Goal: Task Accomplishment & Management: Manage account settings

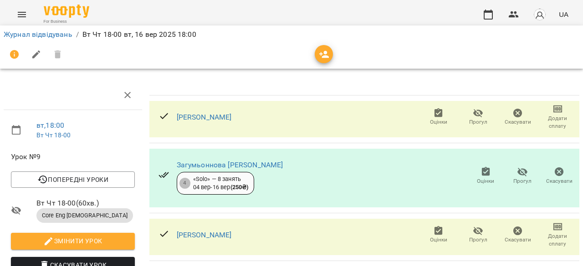
click at [433, 113] on icon "button" at bounding box center [438, 113] width 11 height 11
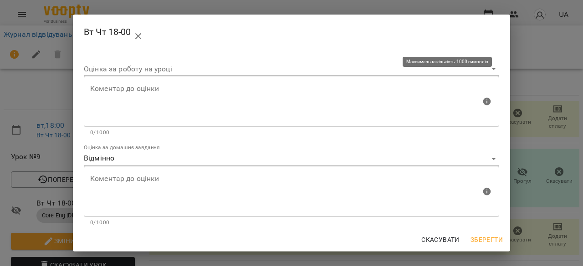
scroll to position [92, 0]
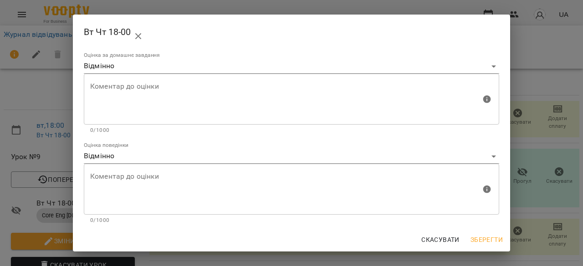
click at [566, 125] on div "Вт Чт 18-00 Оцінка за роботу на уроці Коментар до оцінки Коментар до оцінки 0/1…" at bounding box center [291, 133] width 583 height 266
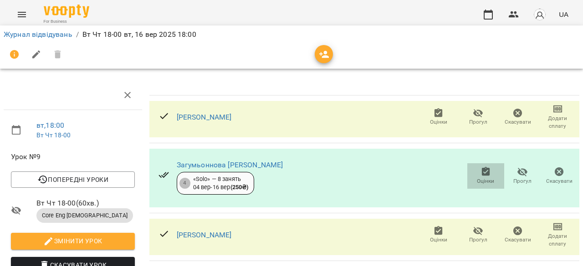
click at [481, 168] on icon "button" at bounding box center [485, 172] width 11 height 11
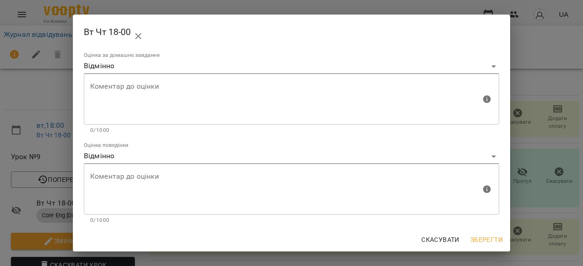
scroll to position [0, 0]
click at [524, 114] on div "Вт Чт 18-00 Оцінка за роботу на уроці Коментар до оцінки Коментар до оцінки 0/1…" at bounding box center [291, 133] width 583 height 266
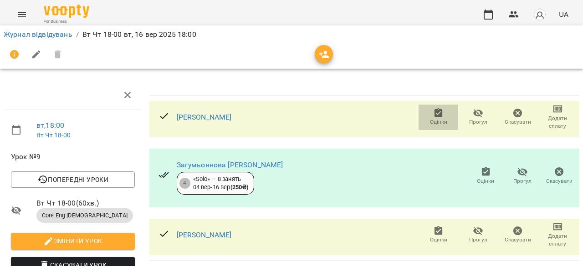
click at [441, 117] on span "Оцінки" at bounding box center [438, 117] width 29 height 18
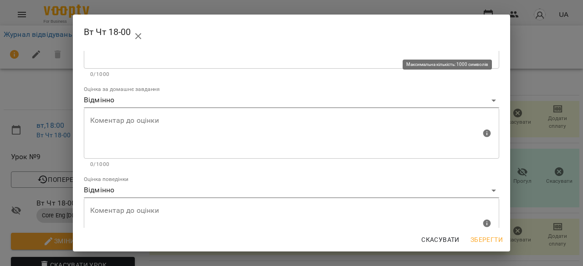
scroll to position [92, 0]
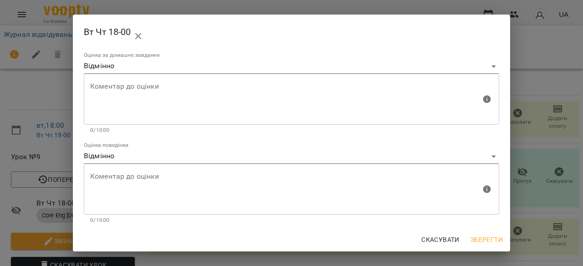
click at [398, 163] on body "For Business UA Журнал відвідувань / Вт Чт 18-00 вт, 16 вер 2025 18:00 вт , 18:…" at bounding box center [291, 191] width 583 height 383
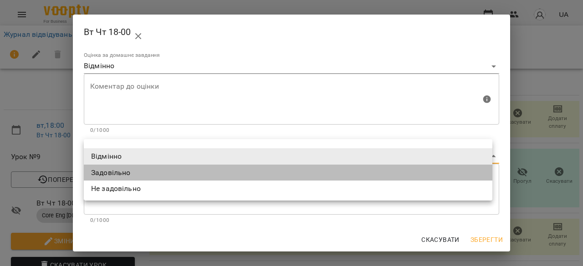
click at [383, 174] on li "Задовільно" at bounding box center [288, 173] width 408 height 16
type input "**********"
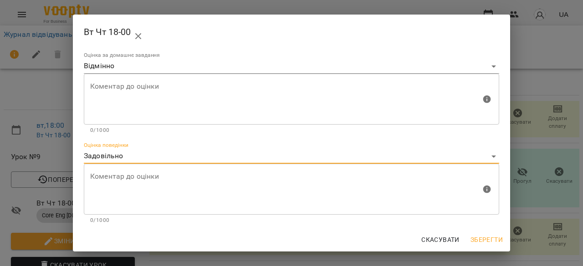
drag, startPoint x: 494, startPoint y: 241, endPoint x: 491, endPoint y: 231, distance: 10.4
click at [494, 241] on span "Зберегти" at bounding box center [486, 240] width 32 height 11
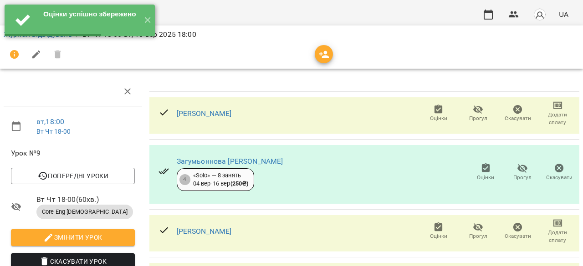
scroll to position [126, 0]
click at [434, 222] on icon "button" at bounding box center [438, 227] width 11 height 11
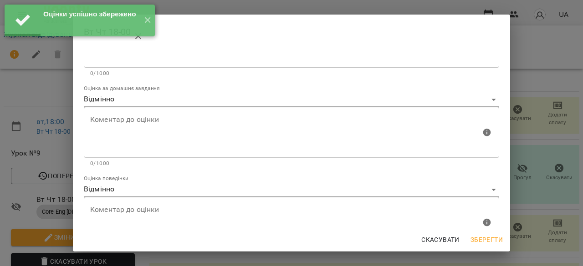
scroll to position [92, 0]
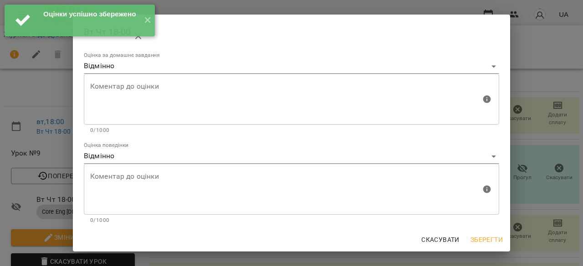
click at [475, 235] on span "Зберегти" at bounding box center [486, 240] width 32 height 11
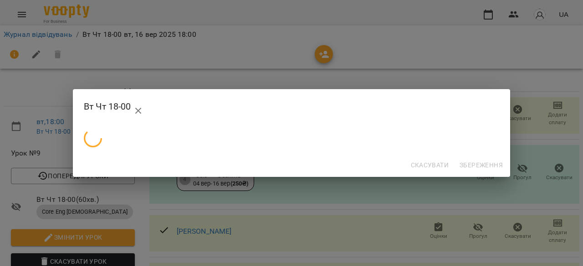
scroll to position [0, 0]
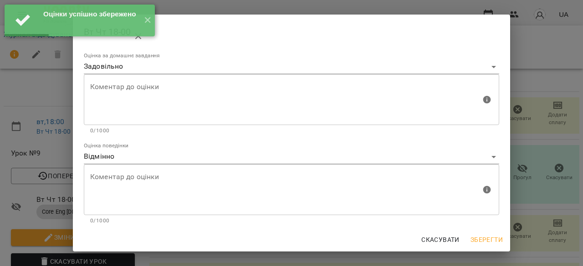
scroll to position [92, 0]
click at [477, 237] on span "Зберегти" at bounding box center [486, 240] width 32 height 11
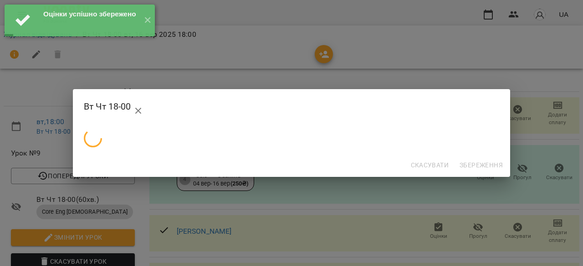
scroll to position [0, 0]
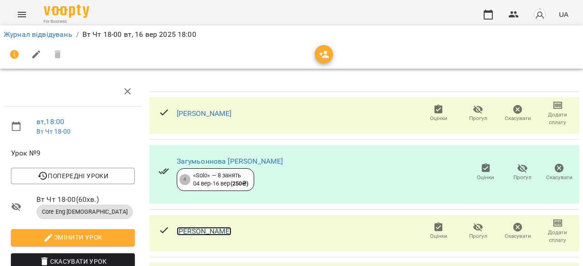
click at [218, 227] on link "[PERSON_NAME]" at bounding box center [204, 231] width 55 height 9
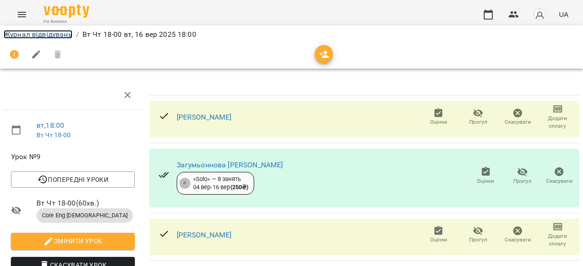
click at [27, 33] on link "Журнал відвідувань" at bounding box center [38, 34] width 69 height 9
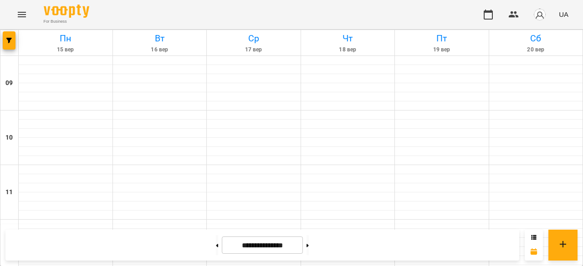
scroll to position [410, 0]
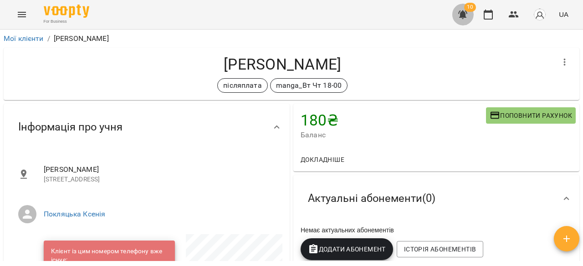
click at [461, 14] on icon "button" at bounding box center [462, 14] width 9 height 9
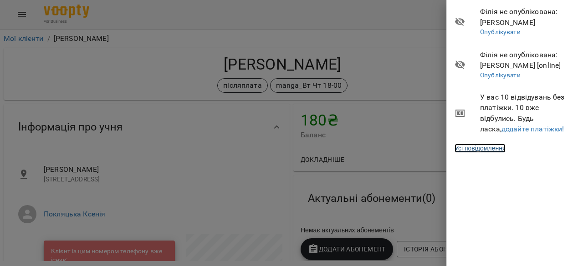
click at [484, 147] on link "Усі повідомлення" at bounding box center [479, 148] width 51 height 9
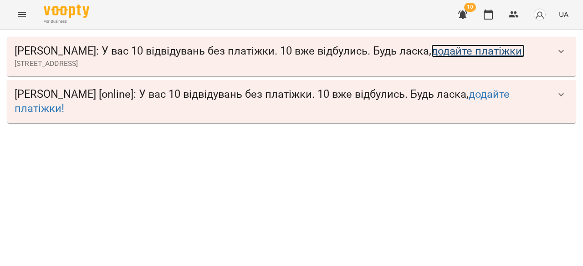
click at [456, 54] on link "додайте платіжки!" at bounding box center [477, 51] width 93 height 13
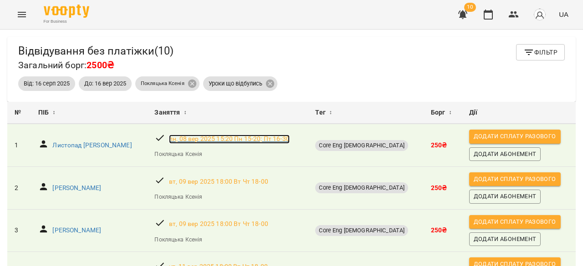
click at [280, 138] on p "[DATE] 15:20 Пн 15-20; Пт 16-30" at bounding box center [229, 139] width 121 height 9
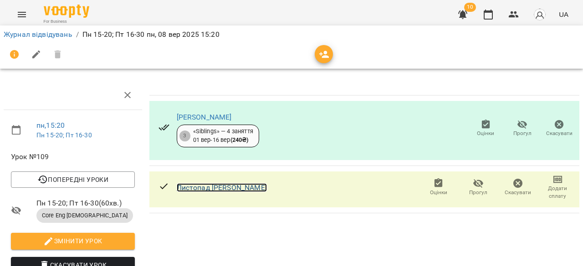
click at [267, 189] on link "Листопад [PERSON_NAME]" at bounding box center [222, 188] width 90 height 9
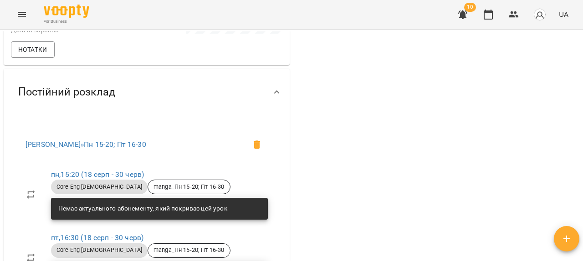
scroll to position [571, 0]
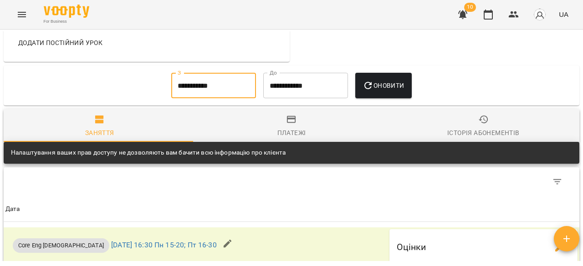
click at [209, 90] on input "**********" at bounding box center [213, 86] width 85 height 26
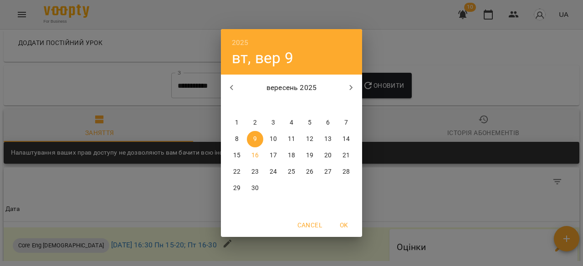
drag, startPoint x: 230, startPoint y: 89, endPoint x: 235, endPoint y: 96, distance: 8.2
click at [230, 90] on icon "button" at bounding box center [231, 87] width 11 height 11
click at [235, 171] on p "18" at bounding box center [236, 172] width 7 height 9
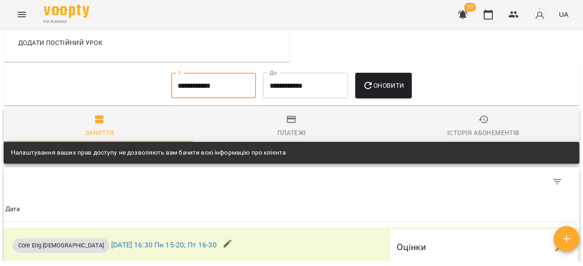
type input "**********"
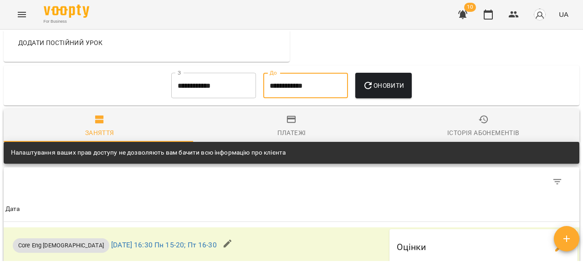
click at [306, 87] on input "**********" at bounding box center [305, 86] width 85 height 26
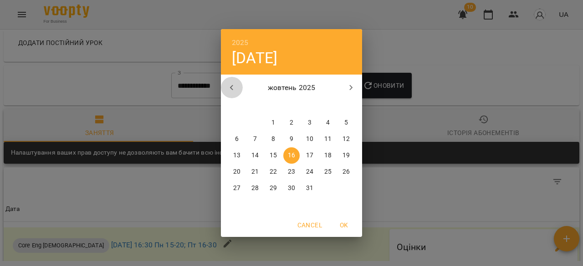
click at [231, 85] on icon "button" at bounding box center [231, 87] width 11 height 11
click at [254, 157] on p "16" at bounding box center [254, 155] width 7 height 9
type input "**********"
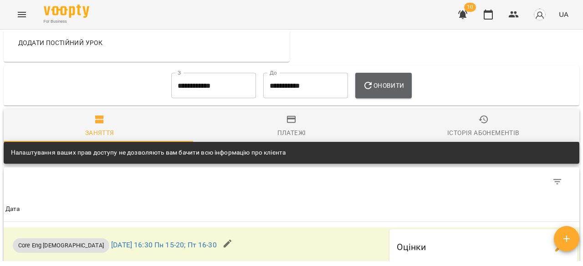
click at [372, 91] on icon "button" at bounding box center [367, 85] width 11 height 11
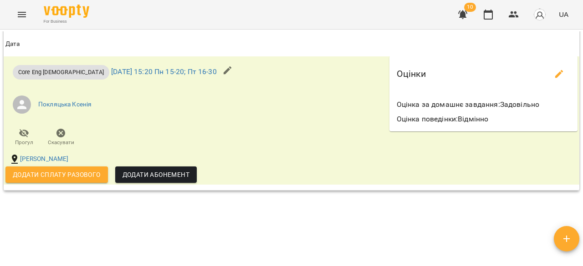
scroll to position [1615, 0]
